Goal: Task Accomplishment & Management: Use online tool/utility

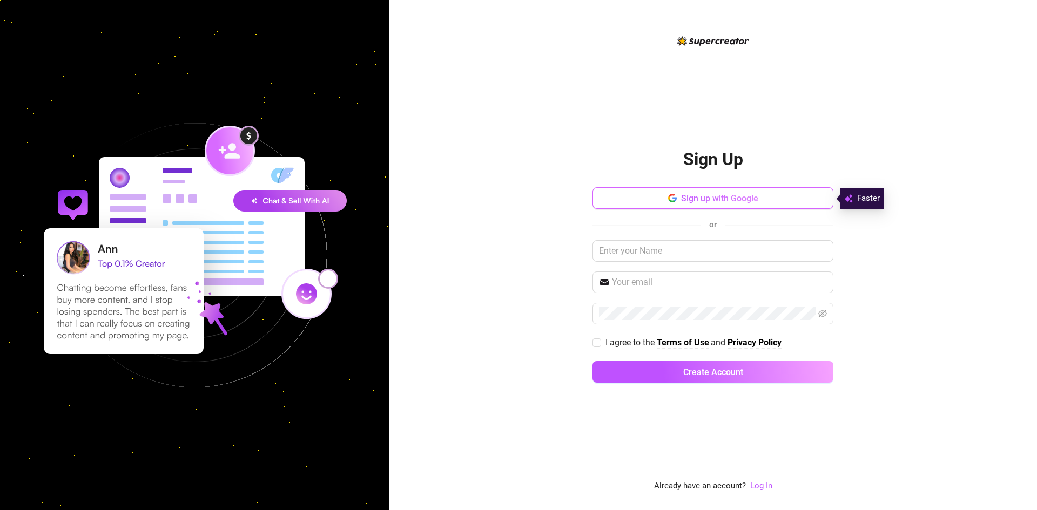
click at [664, 198] on button "Sign up with Google" at bounding box center [712, 198] width 241 height 22
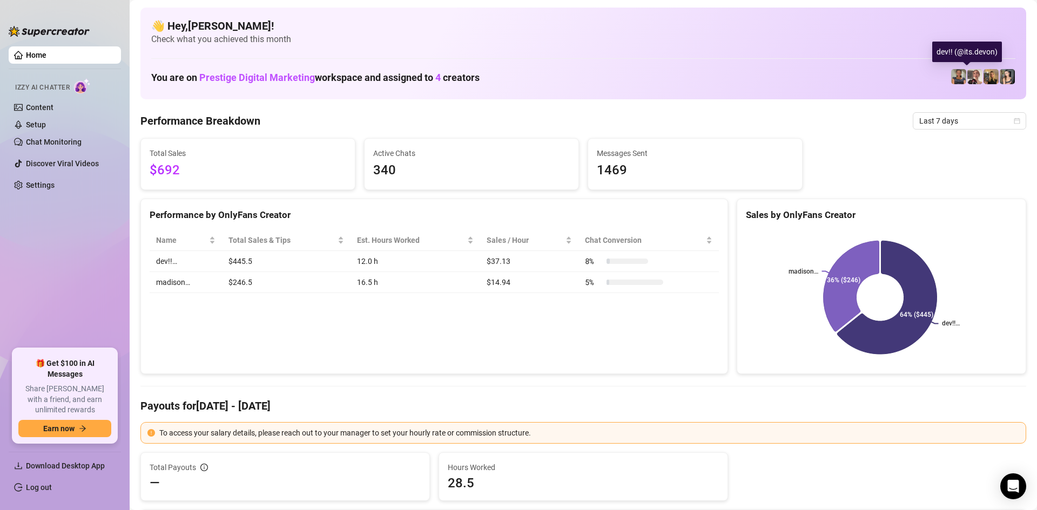
click at [967, 77] on img at bounding box center [974, 76] width 15 height 15
click at [71, 463] on span "Download Desktop App" at bounding box center [65, 466] width 79 height 9
